Goal: Information Seeking & Learning: Learn about a topic

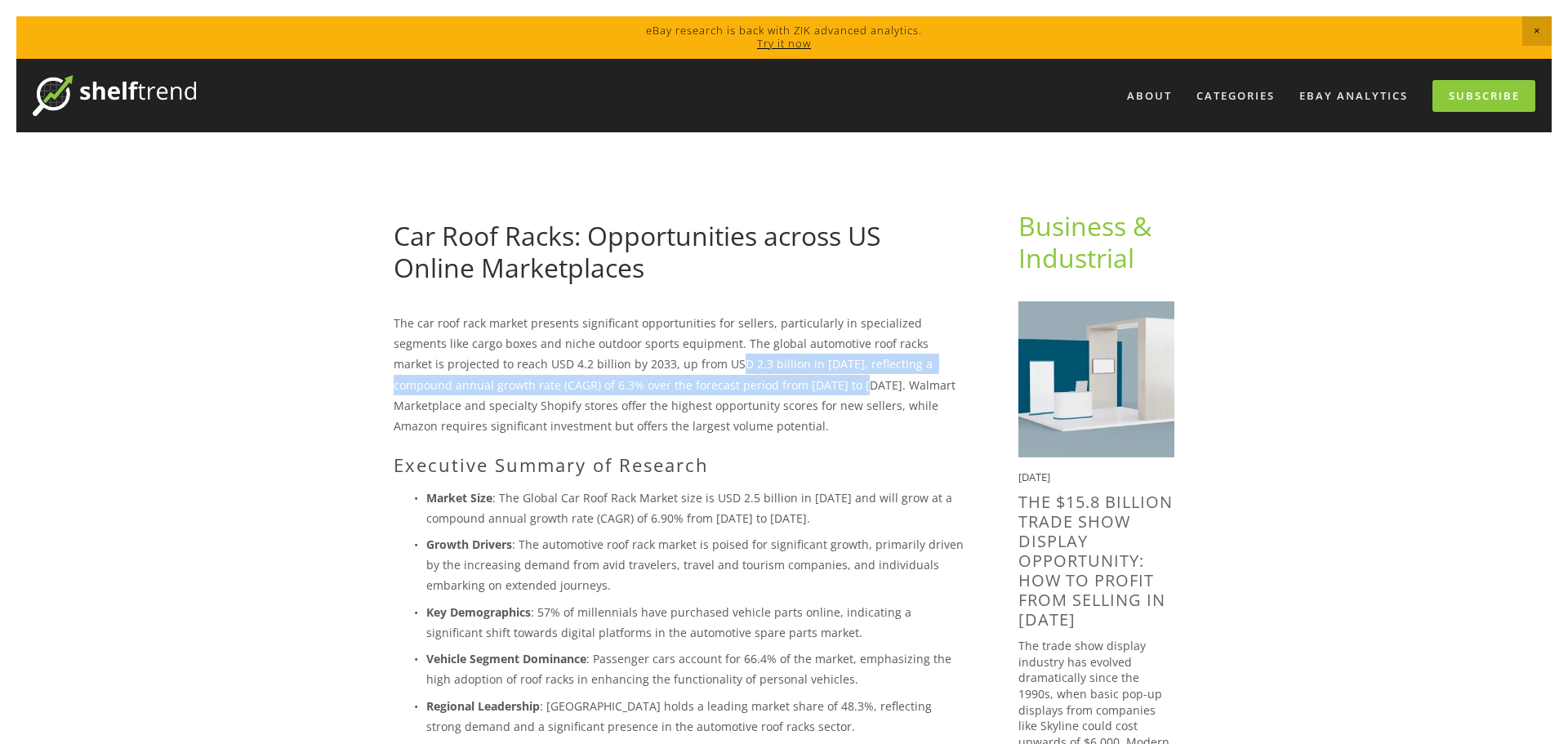
drag, startPoint x: 628, startPoint y: 365, endPoint x: 709, endPoint y: 379, distance: 82.2
click at [709, 379] on p "The car roof rack market presents significant opportunities for sellers, partic…" at bounding box center [680, 374] width 573 height 123
copy p "D 2.3 billion in [DATE], reflecting a compound annual growth rate (CAGR) of 6.3…"
click at [1150, 95] on link "About" at bounding box center [1149, 96] width 66 height 27
